Goal: Transaction & Acquisition: Purchase product/service

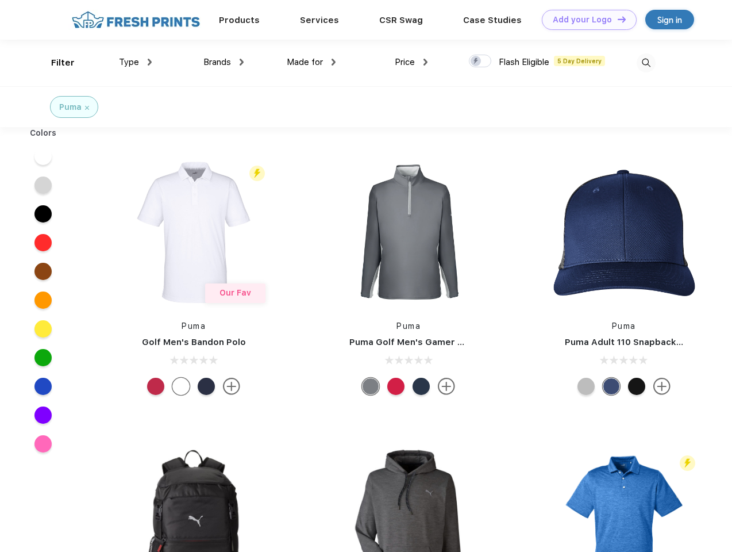
click at [585, 20] on link "Add your Logo Design Tool" at bounding box center [589, 20] width 95 height 20
click at [0, 0] on div "Design Tool" at bounding box center [0, 0] width 0 height 0
click at [616, 19] on link "Add your Logo Design Tool" at bounding box center [589, 20] width 95 height 20
click at [55, 63] on div "Filter" at bounding box center [63, 62] width 24 height 13
click at [136, 62] on span "Type" at bounding box center [129, 62] width 20 height 10
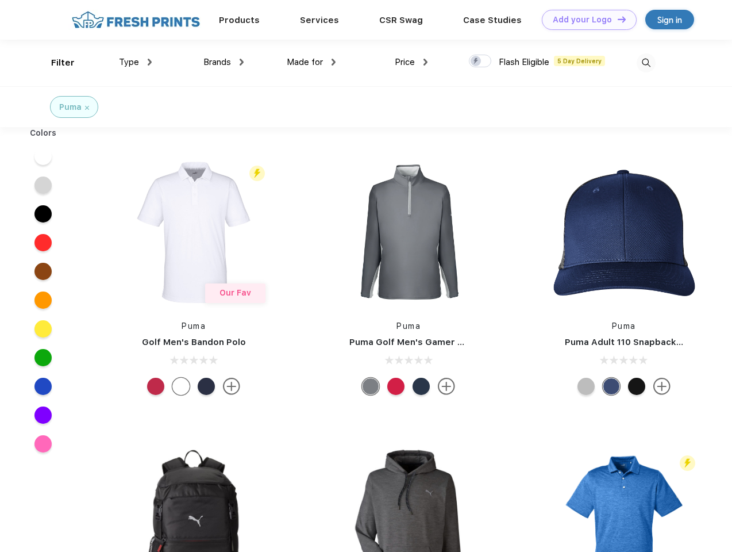
click at [223, 62] on span "Brands" at bounding box center [217, 62] width 28 height 10
click at [311, 62] on span "Made for" at bounding box center [305, 62] width 36 height 10
click at [411, 62] on span "Price" at bounding box center [405, 62] width 20 height 10
click at [480, 61] on div at bounding box center [480, 61] width 22 height 13
click at [476, 61] on input "checkbox" at bounding box center [472, 57] width 7 height 7
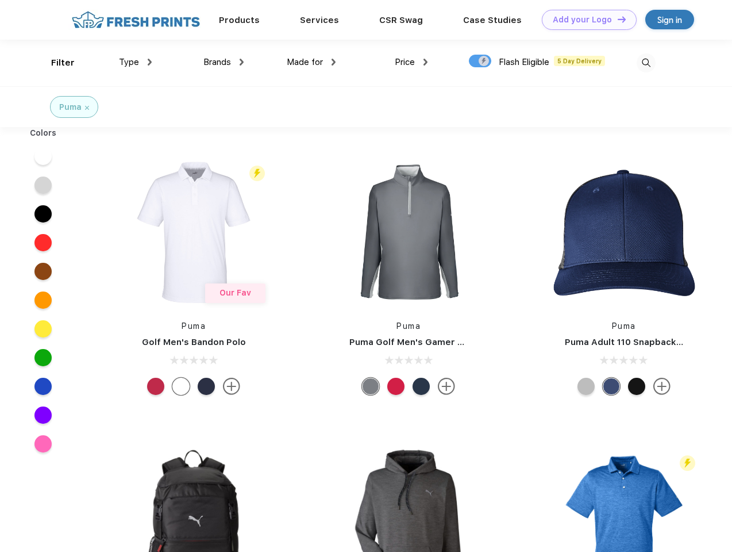
click at [646, 63] on img at bounding box center [646, 62] width 19 height 19
